Goal: Complete application form: Complete application form

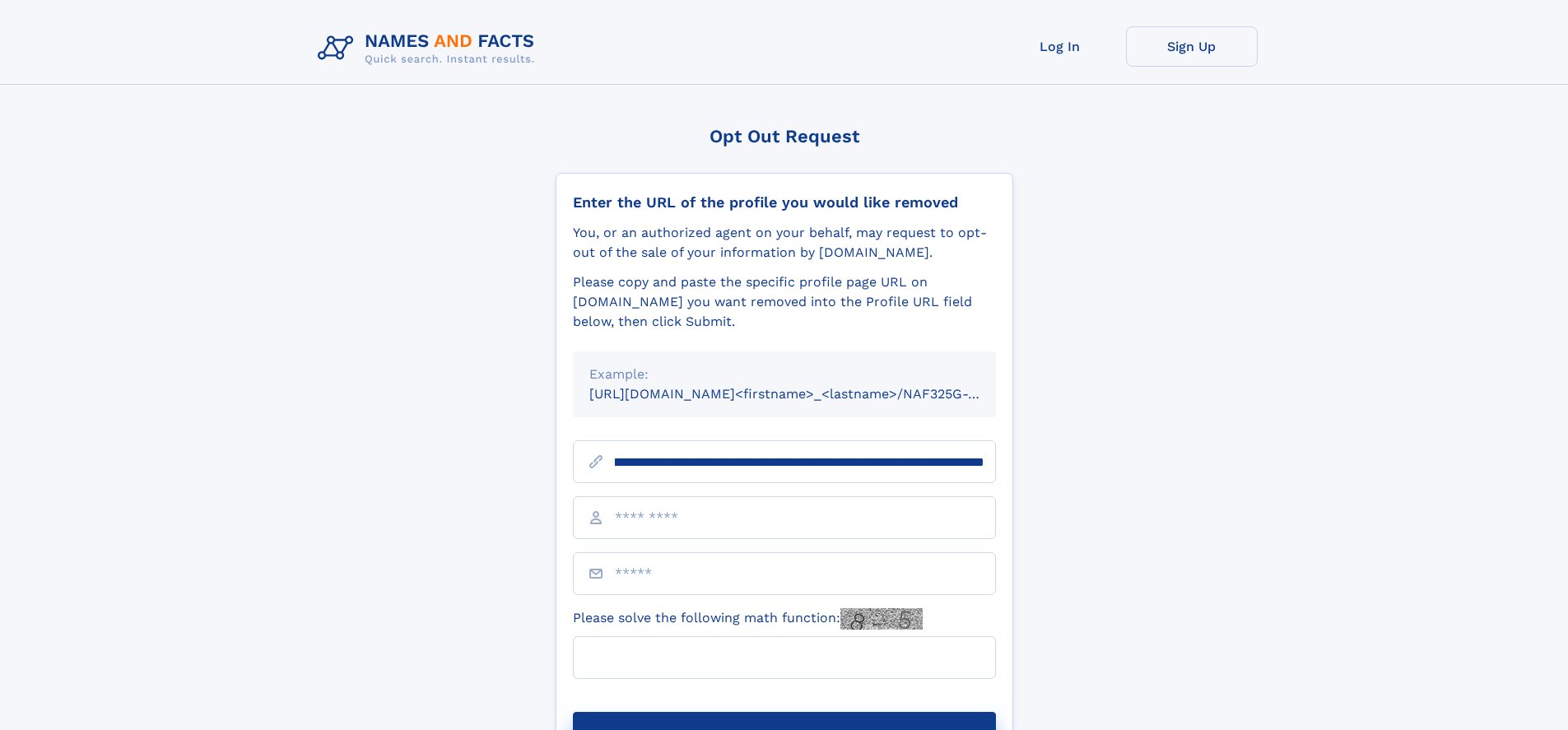
scroll to position [0, 177]
type input "**********"
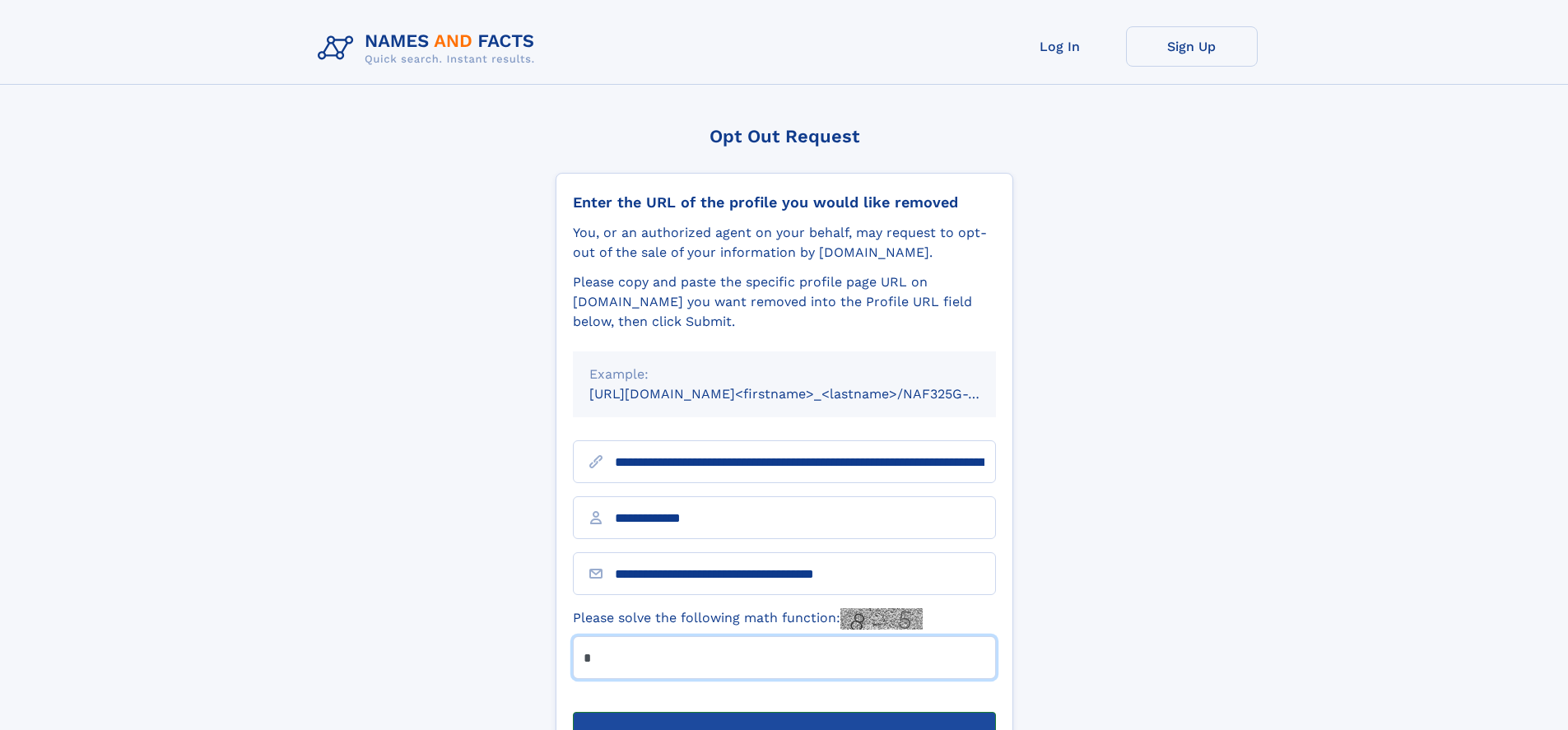
type input "*"
click at [783, 711] on button "Submit Opt Out Request" at bounding box center [784, 737] width 423 height 53
